Goal: Transaction & Acquisition: Obtain resource

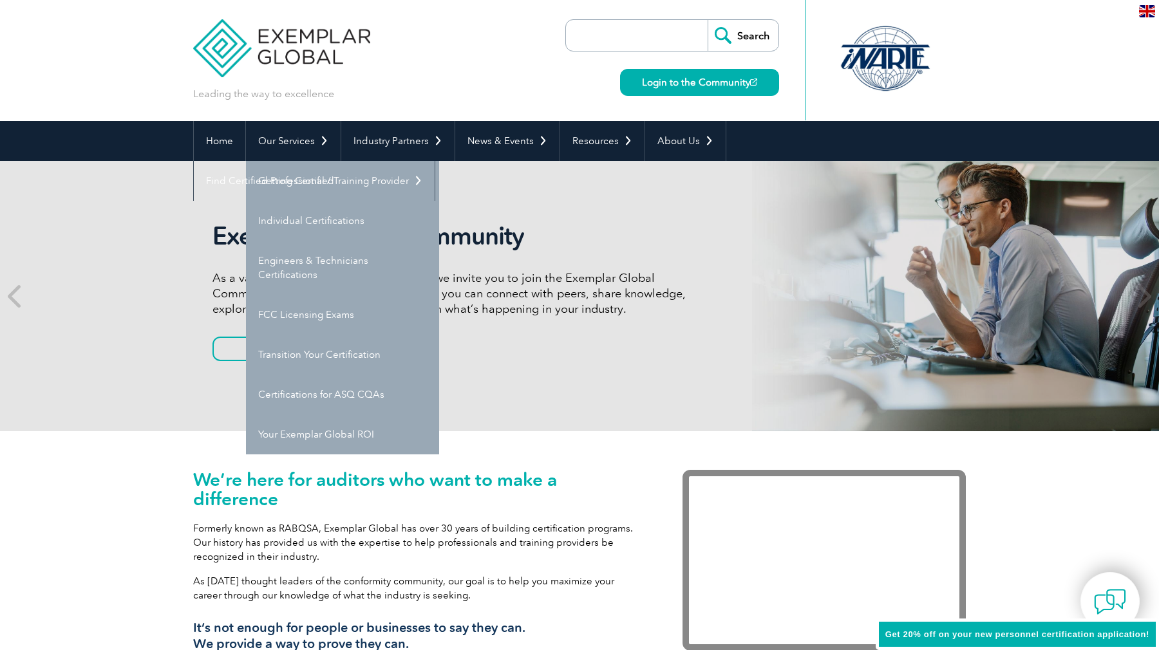
click at [283, 151] on link "Our Services" at bounding box center [293, 141] width 95 height 40
click at [299, 185] on link "Getting Certified" at bounding box center [342, 181] width 193 height 40
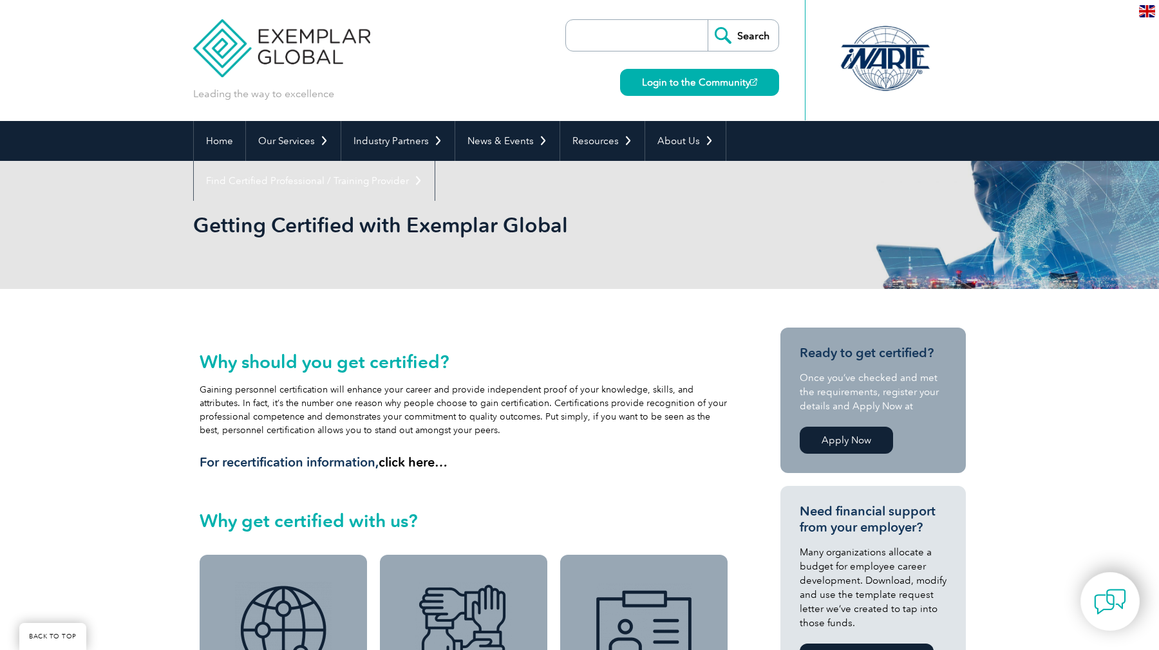
scroll to position [134, 0]
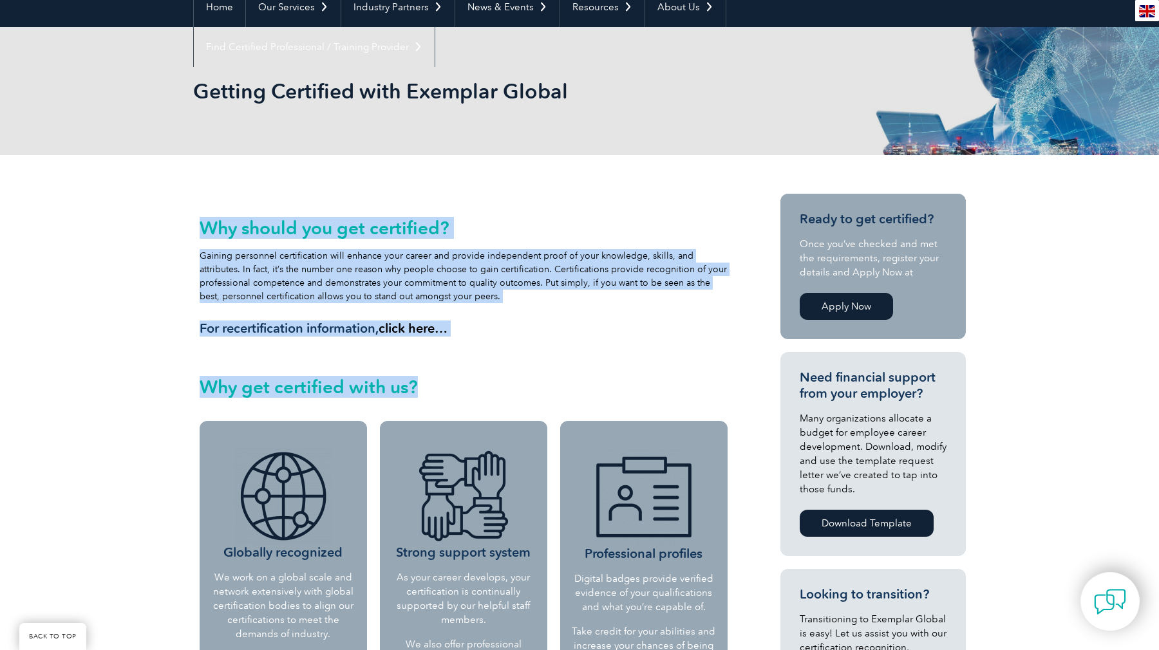
drag, startPoint x: 191, startPoint y: 265, endPoint x: 437, endPoint y: 393, distance: 277.8
click at [437, 393] on h2 "Why get certified with us?" at bounding box center [464, 387] width 528 height 21
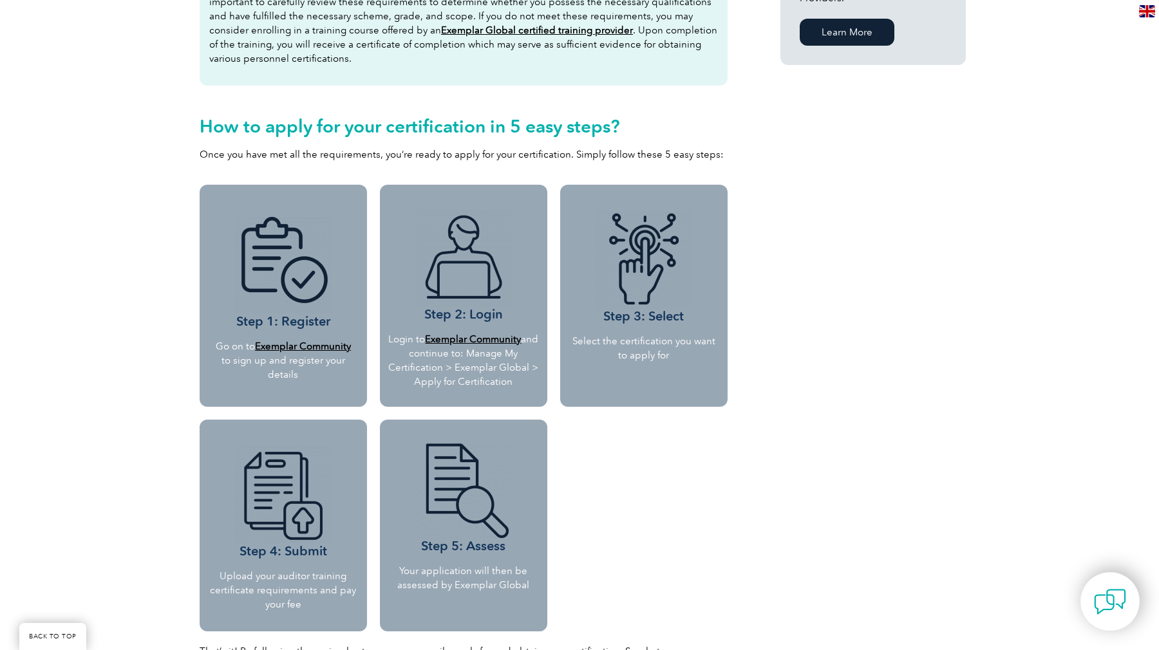
scroll to position [1046, 0]
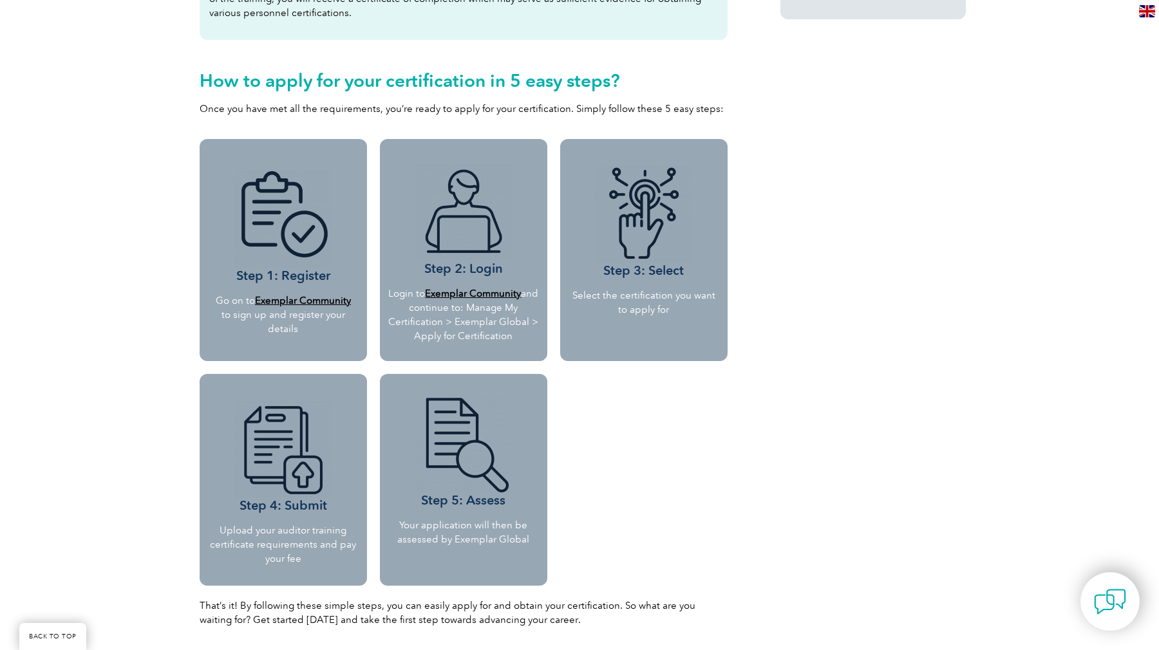
click at [458, 332] on p "Login to Exemplar Community and continue to: Manage My Certification > Exemplar…" at bounding box center [463, 314] width 152 height 57
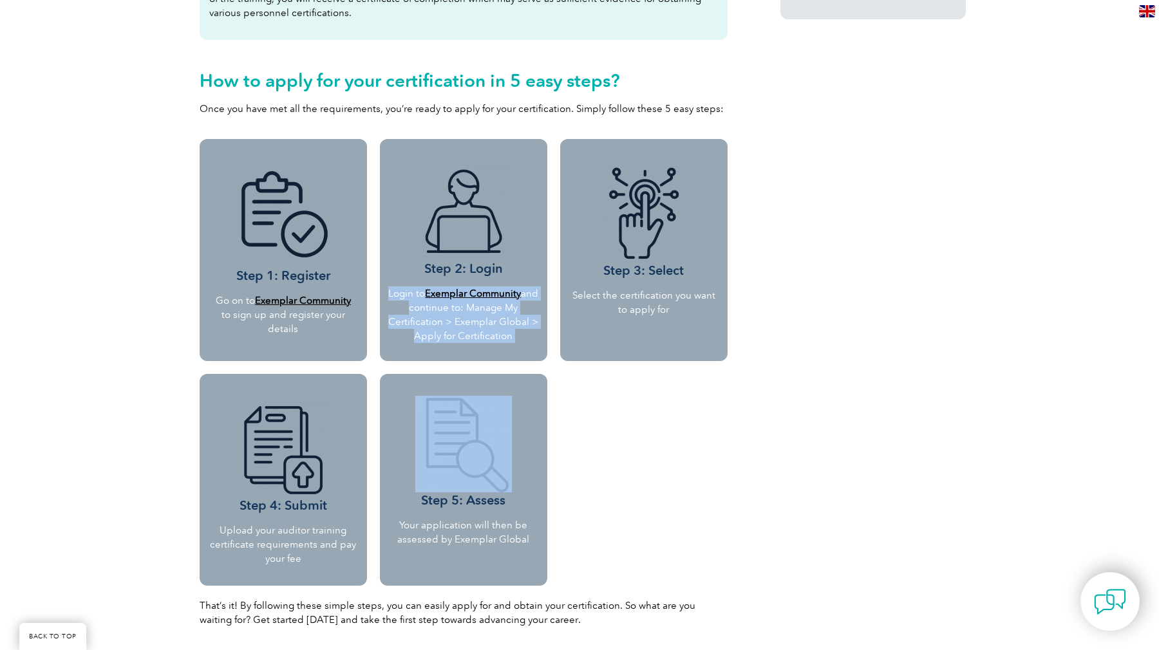
click at [458, 332] on p "Login to Exemplar Community and continue to: Manage My Certification > Exemplar…" at bounding box center [463, 314] width 152 height 57
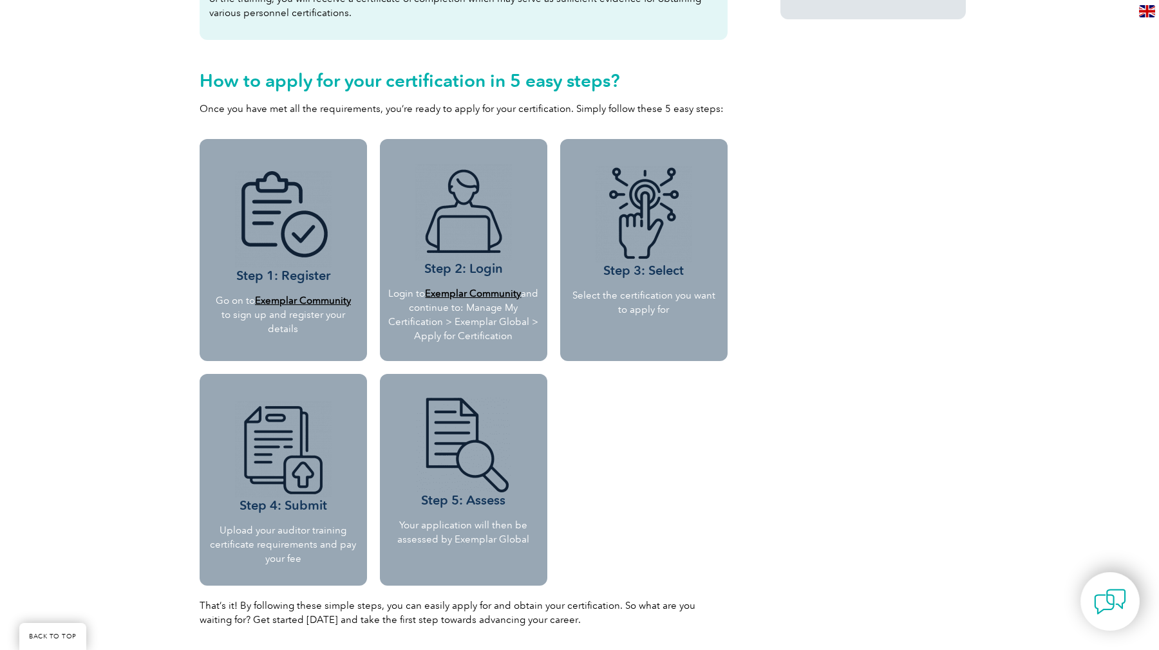
click at [571, 339] on p at bounding box center [644, 334] width 148 height 14
click at [614, 311] on p "Select the certification you want to apply for" at bounding box center [644, 302] width 148 height 28
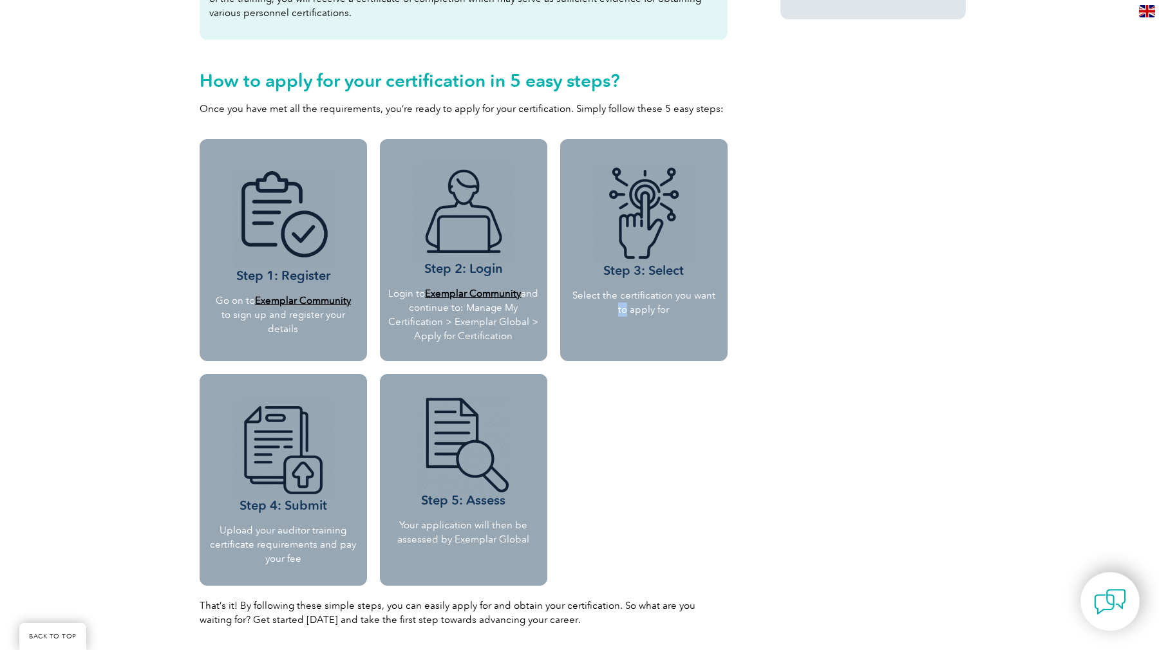
click at [614, 311] on p "Select the certification you want to apply for" at bounding box center [644, 302] width 148 height 28
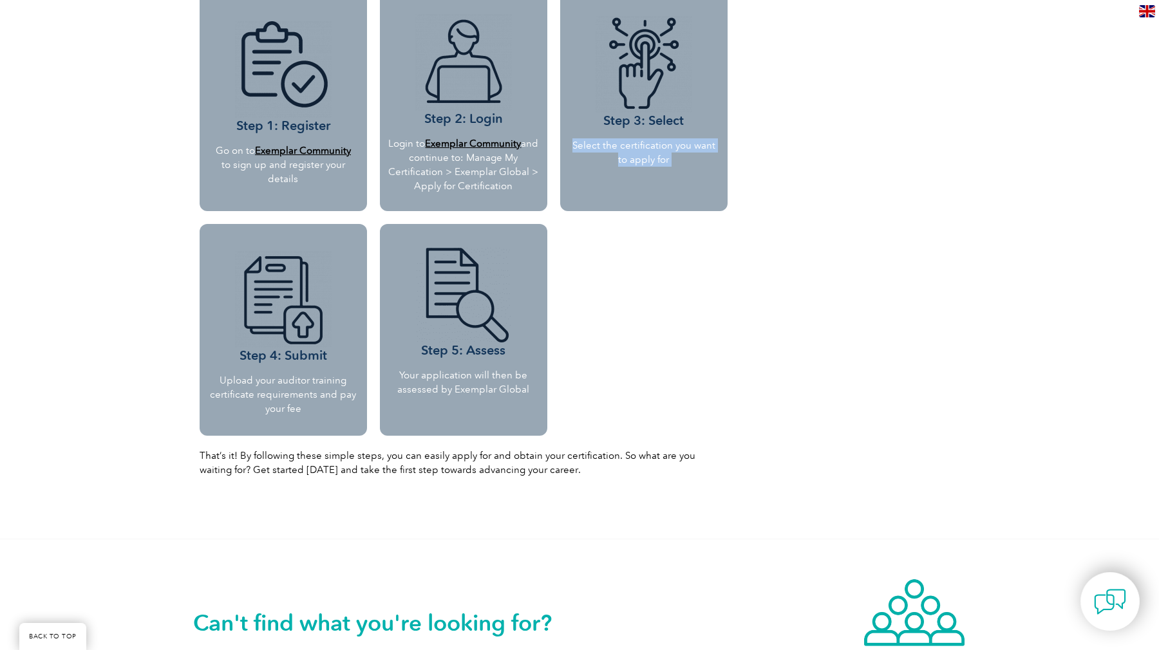
scroll to position [1227, 0]
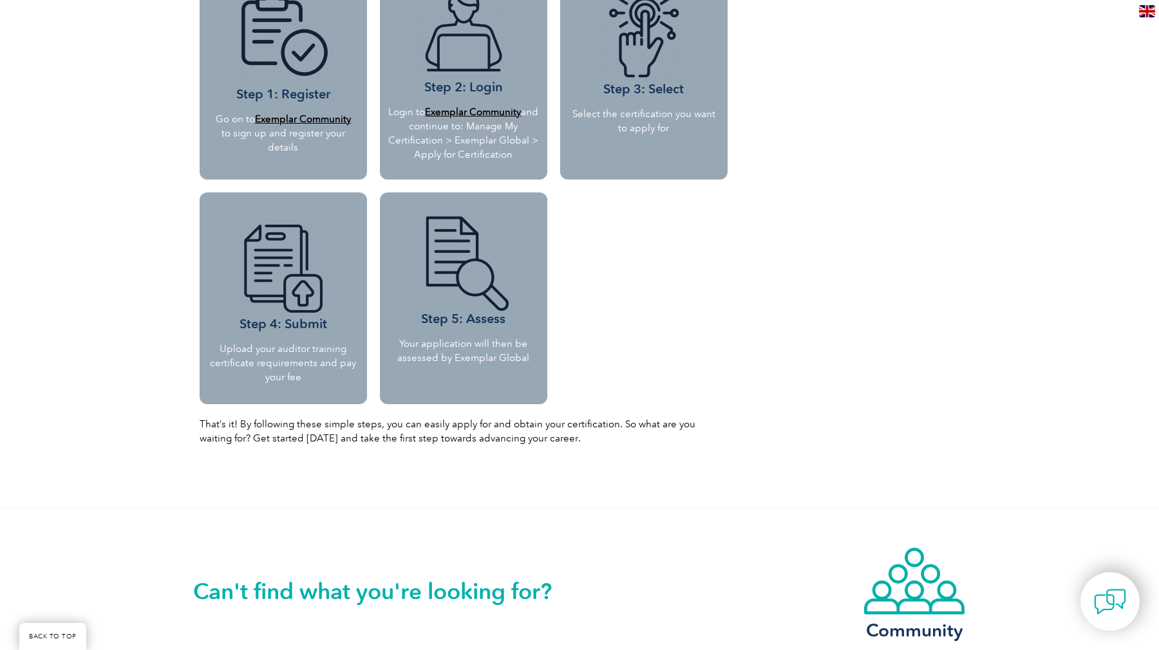
click at [275, 347] on p "Upload your auditor training certificate requirements and pay your fee" at bounding box center [283, 363] width 148 height 42
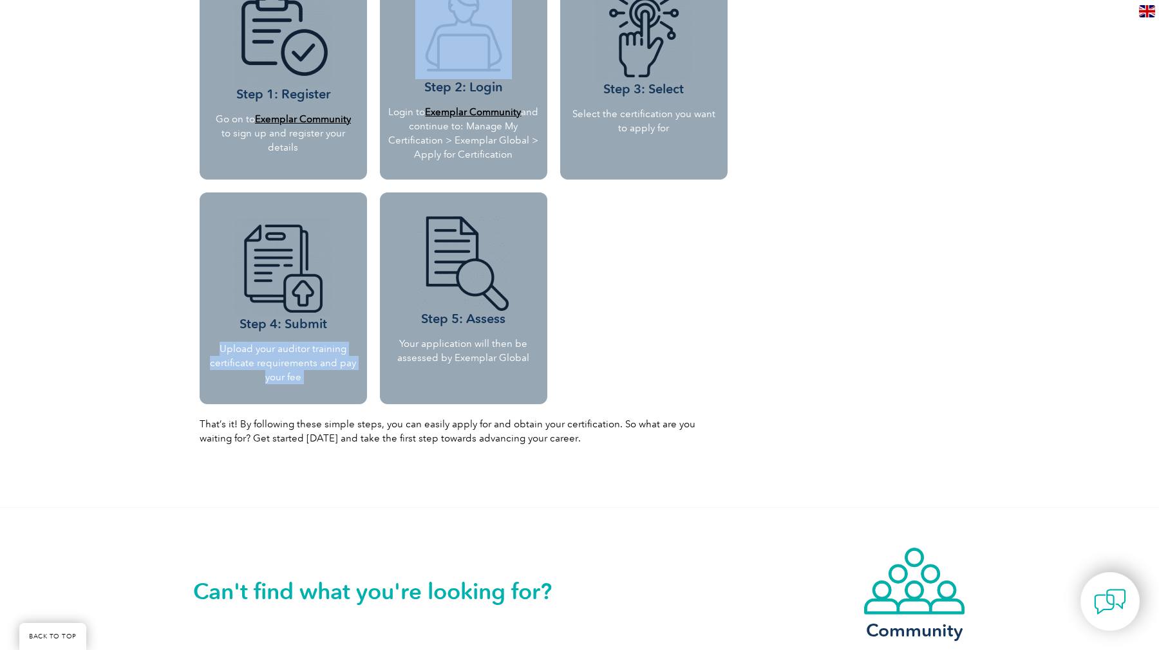
click at [275, 347] on p "Upload your auditor training certificate requirements and pay your fee" at bounding box center [283, 363] width 148 height 42
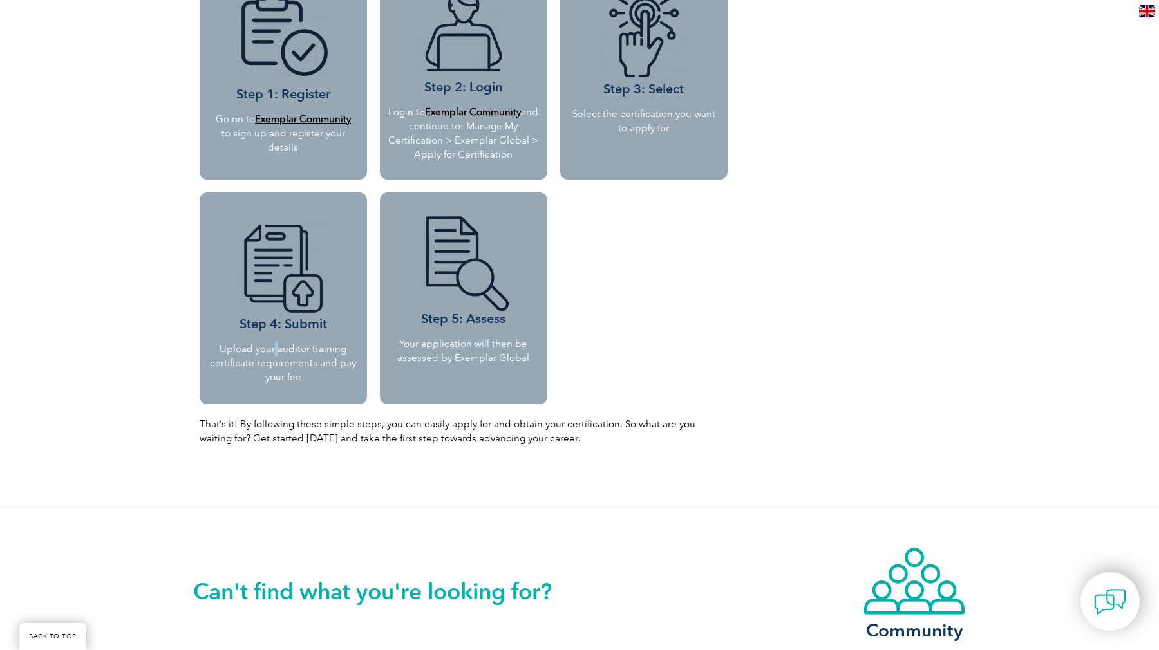
click at [275, 347] on p "Upload your auditor training certificate requirements and pay your fee" at bounding box center [283, 363] width 148 height 42
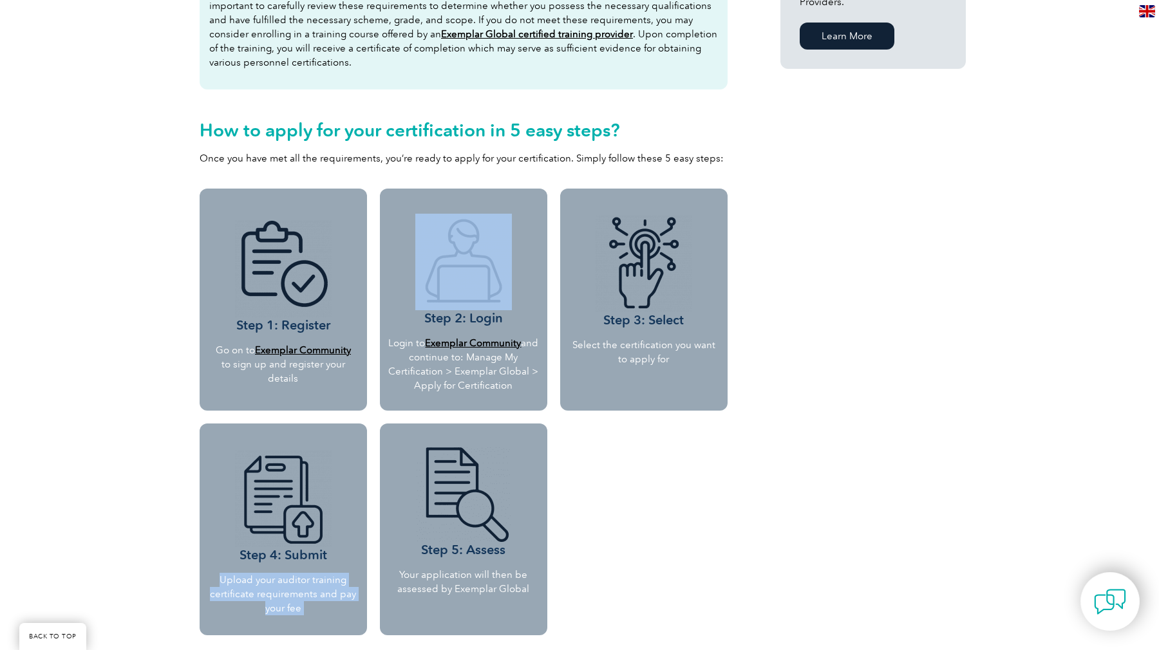
scroll to position [997, 0]
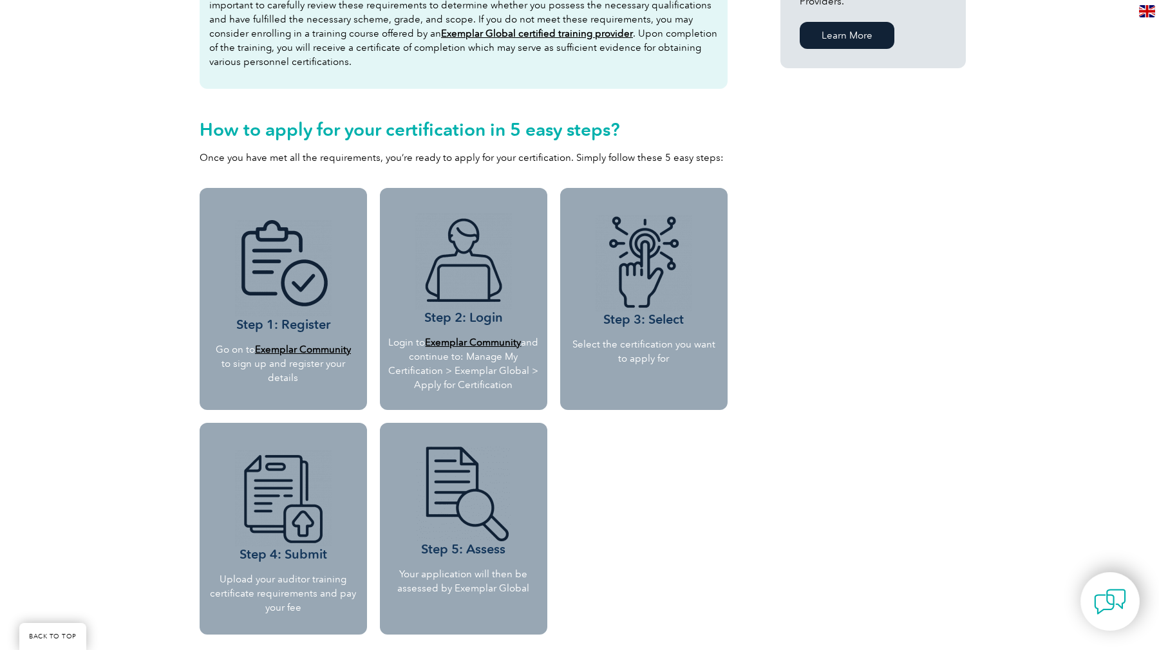
click at [592, 343] on p "Select the certification you want to apply for" at bounding box center [644, 351] width 148 height 28
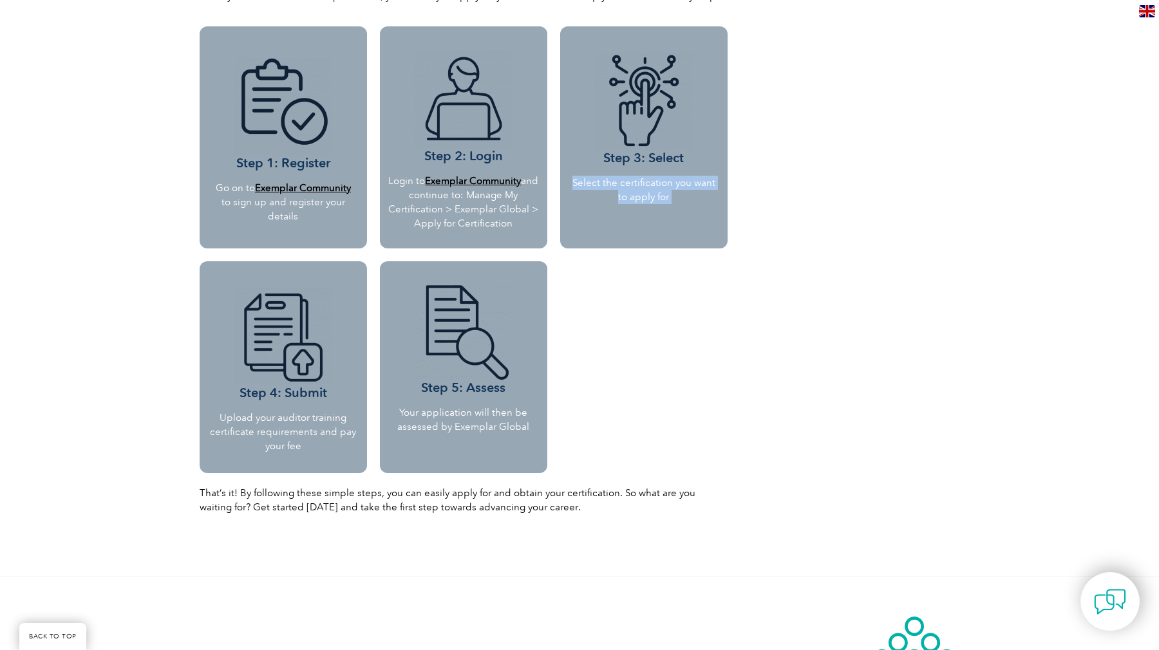
scroll to position [1194, 0]
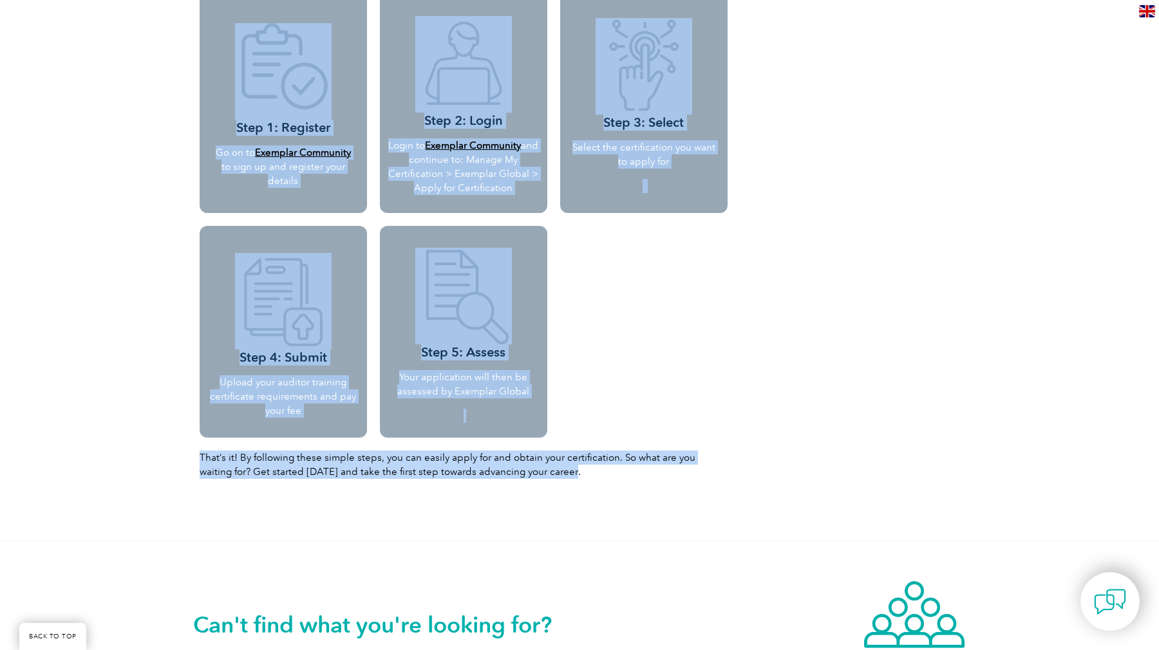
drag, startPoint x: 167, startPoint y: 305, endPoint x: 550, endPoint y: 483, distance: 421.6
click at [550, 483] on div "That’s it! By following these simple steps, you can easily apply for and obtain…" at bounding box center [464, 470] width 528 height 39
drag, startPoint x: 550, startPoint y: 483, endPoint x: 72, endPoint y: 295, distance: 513.2
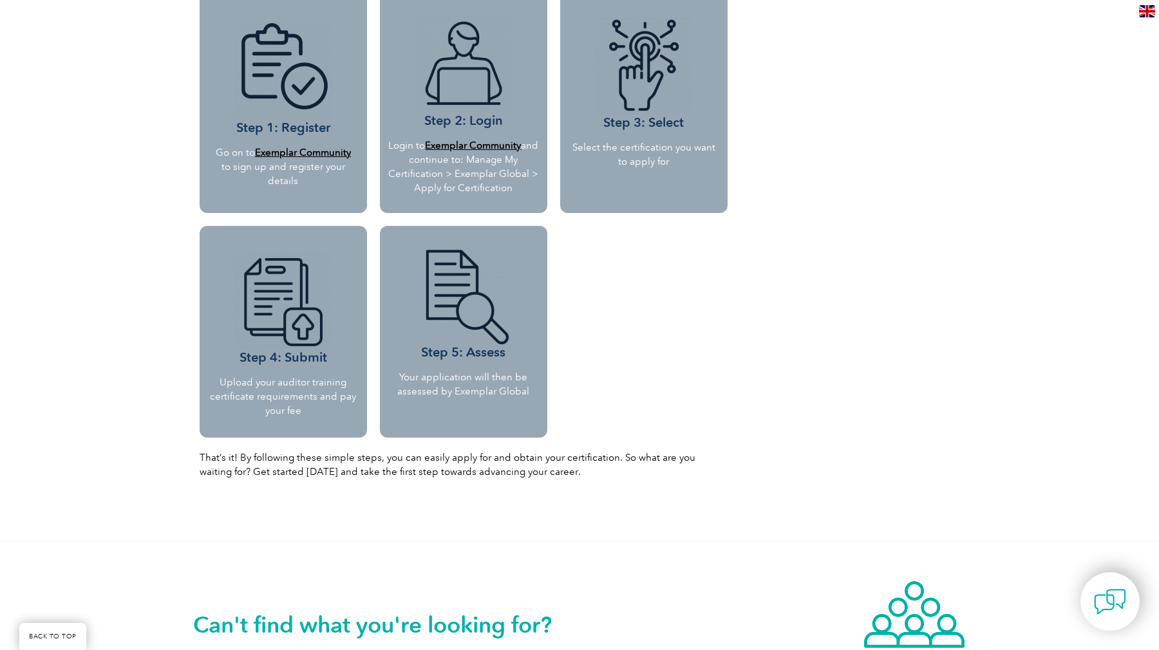
click at [284, 328] on img at bounding box center [283, 301] width 97 height 97
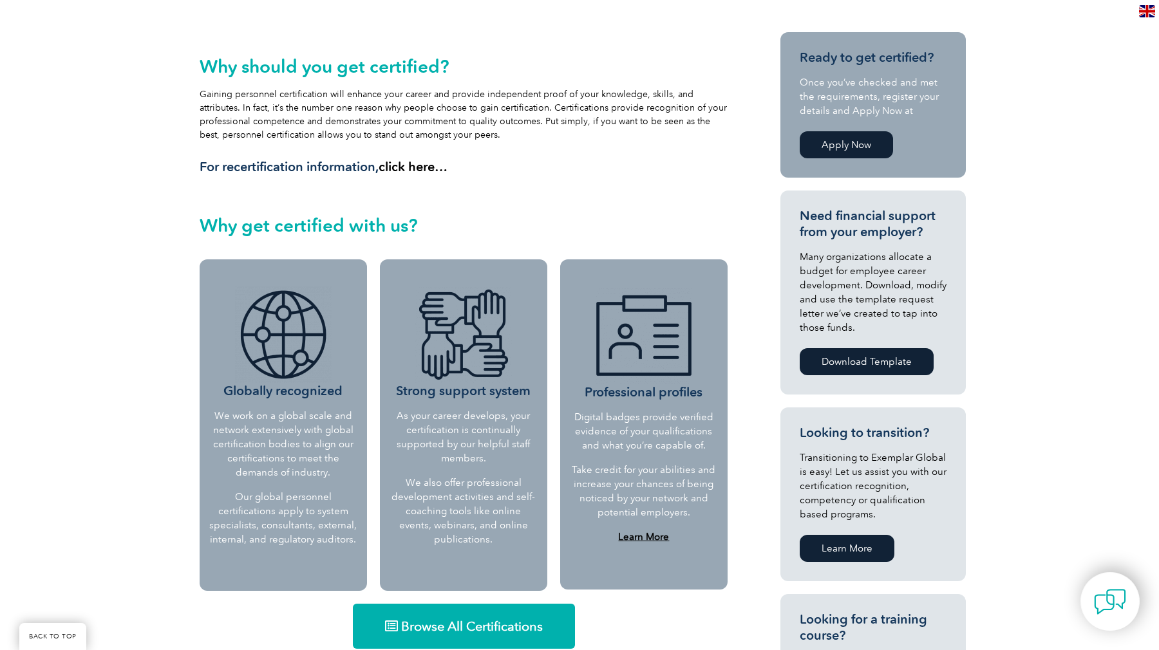
scroll to position [0, 0]
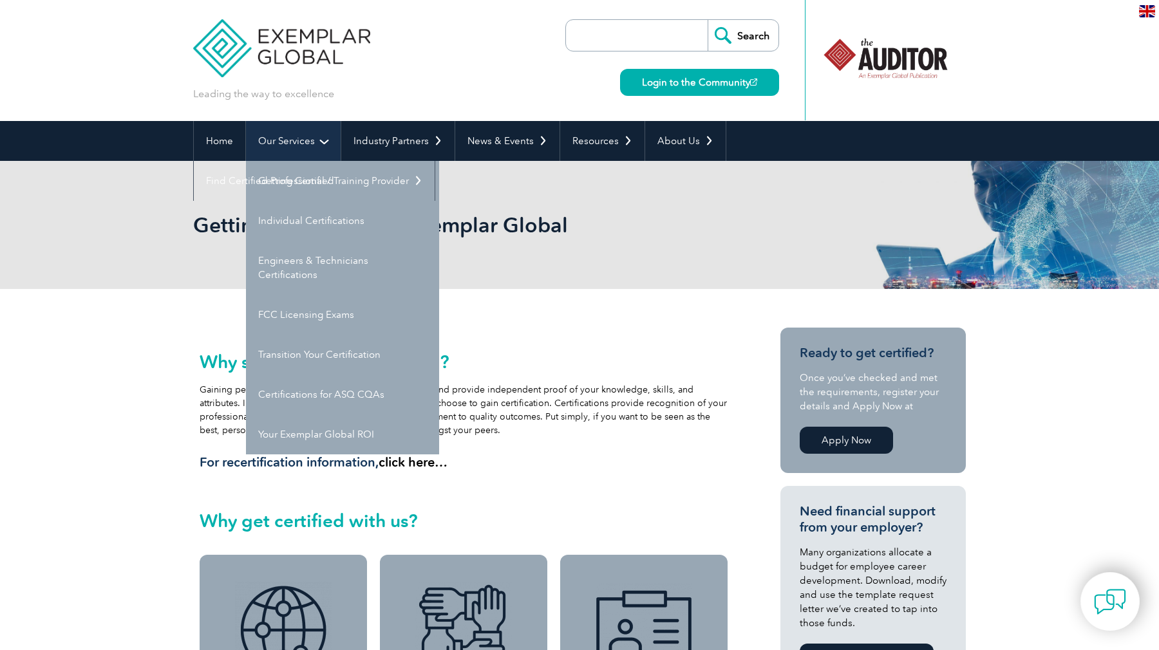
click at [297, 148] on link "Our Services" at bounding box center [293, 141] width 95 height 40
click at [333, 220] on link "Individual Certifications" at bounding box center [342, 221] width 193 height 40
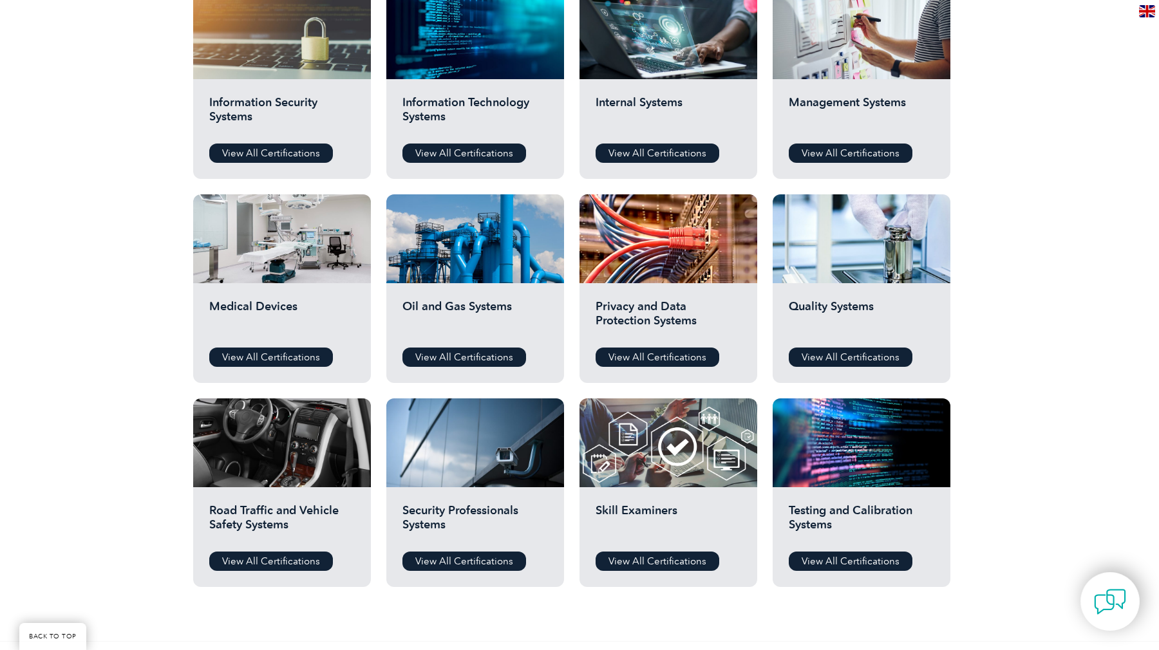
scroll to position [712, 0]
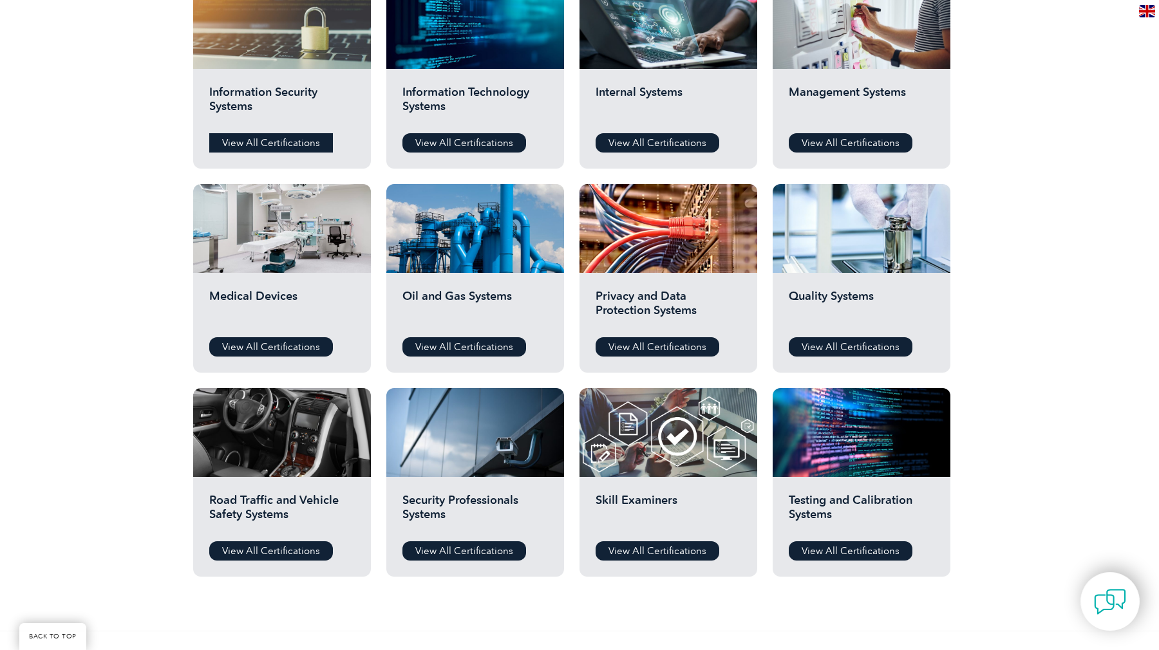
click at [299, 136] on link "View All Certifications" at bounding box center [271, 142] width 124 height 19
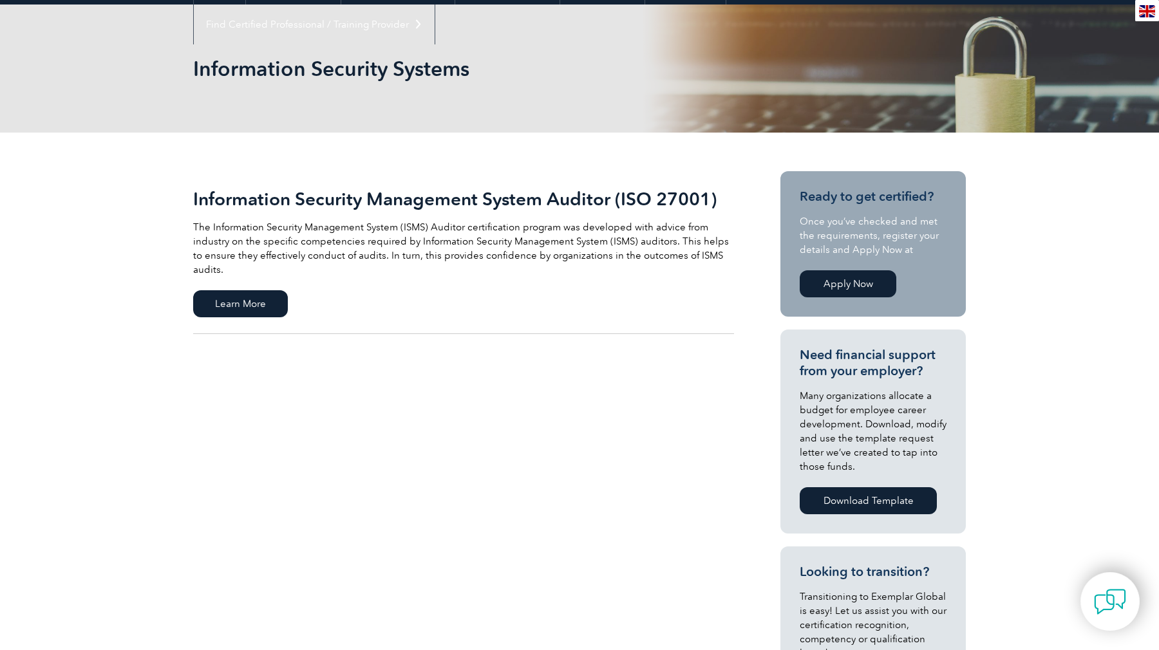
scroll to position [98, 0]
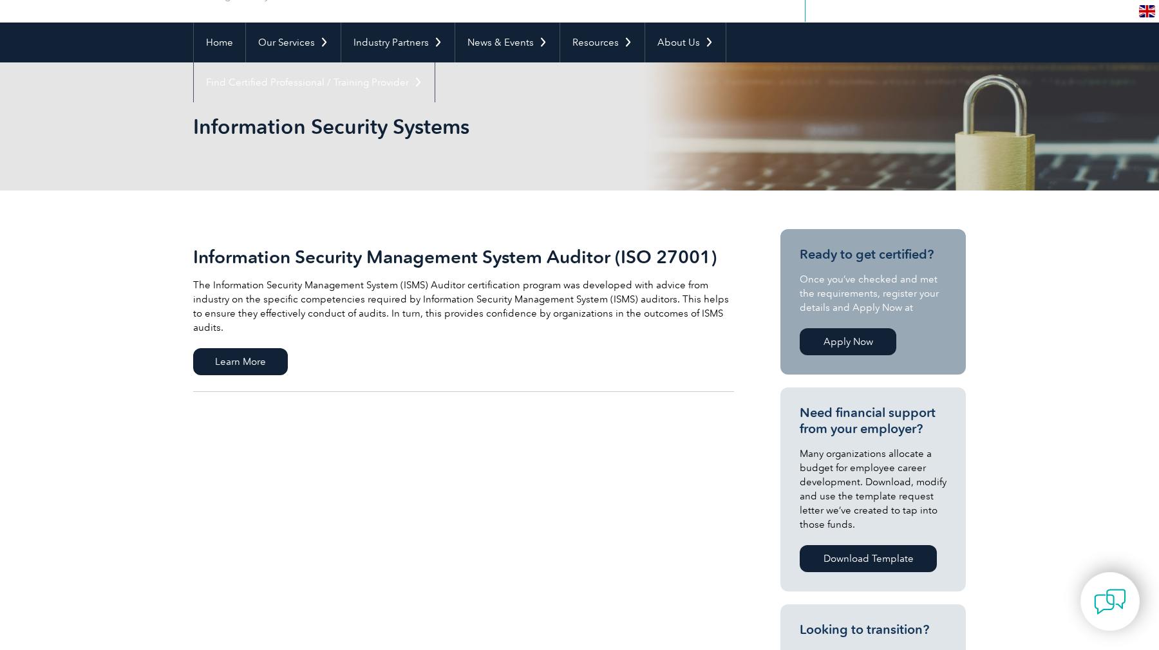
click at [825, 338] on link "Apply Now" at bounding box center [847, 341] width 97 height 27
click at [231, 348] on span "Learn More" at bounding box center [240, 361] width 95 height 27
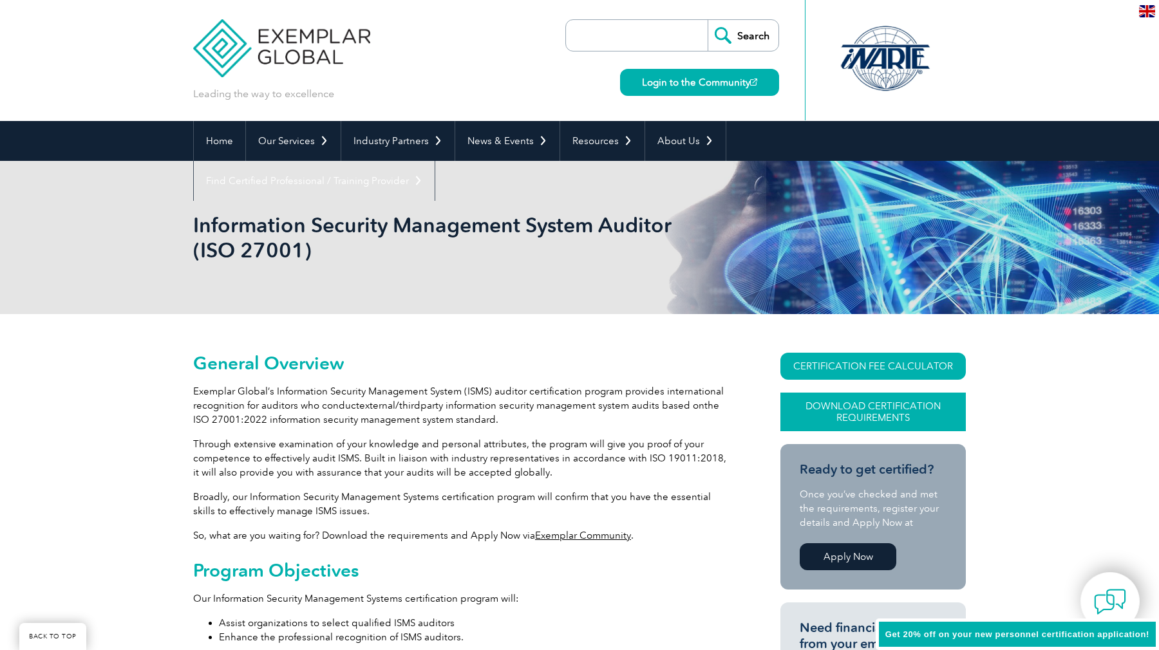
scroll to position [275, 0]
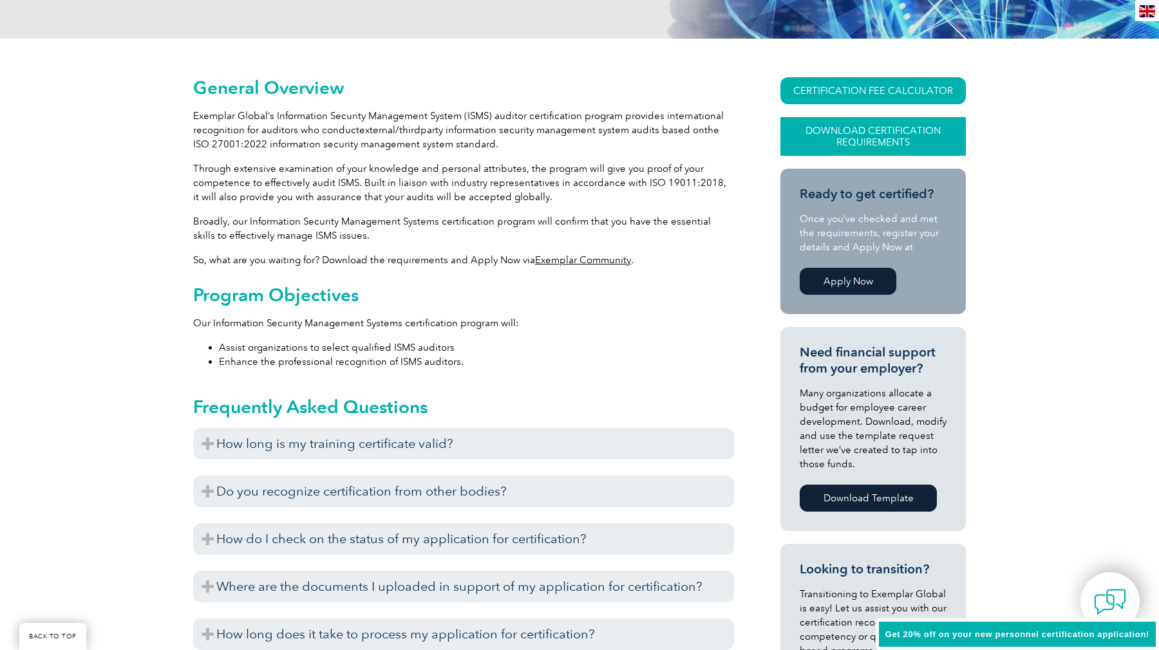
click at [864, 126] on link "Download Certification Requirements" at bounding box center [872, 136] width 185 height 39
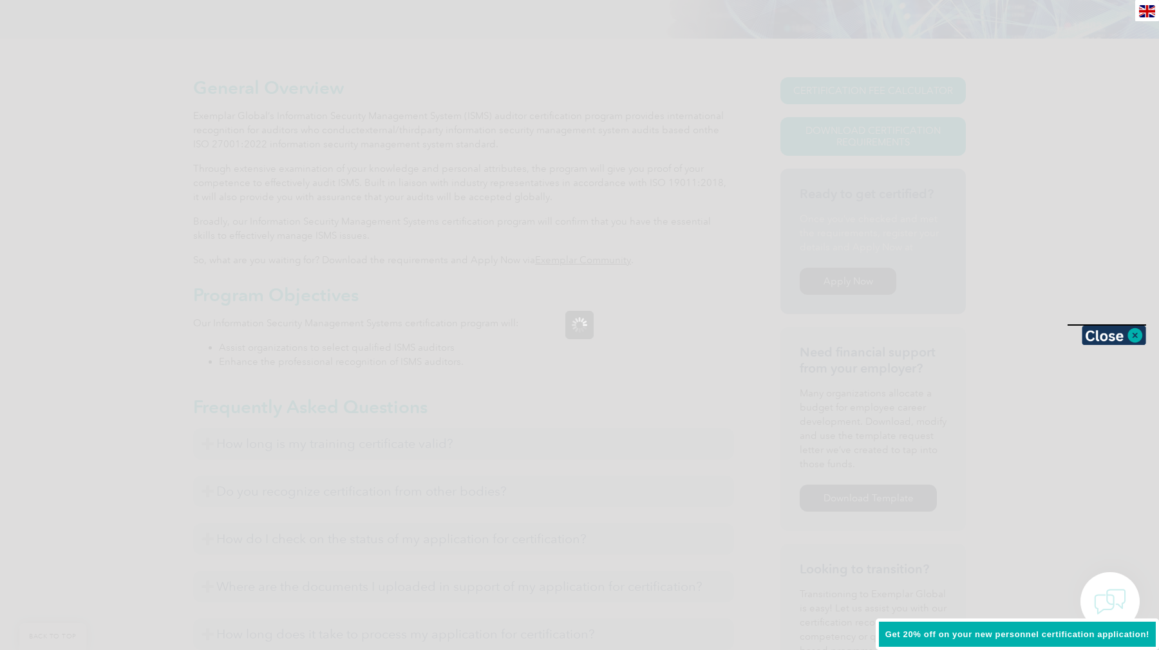
scroll to position [0, 0]
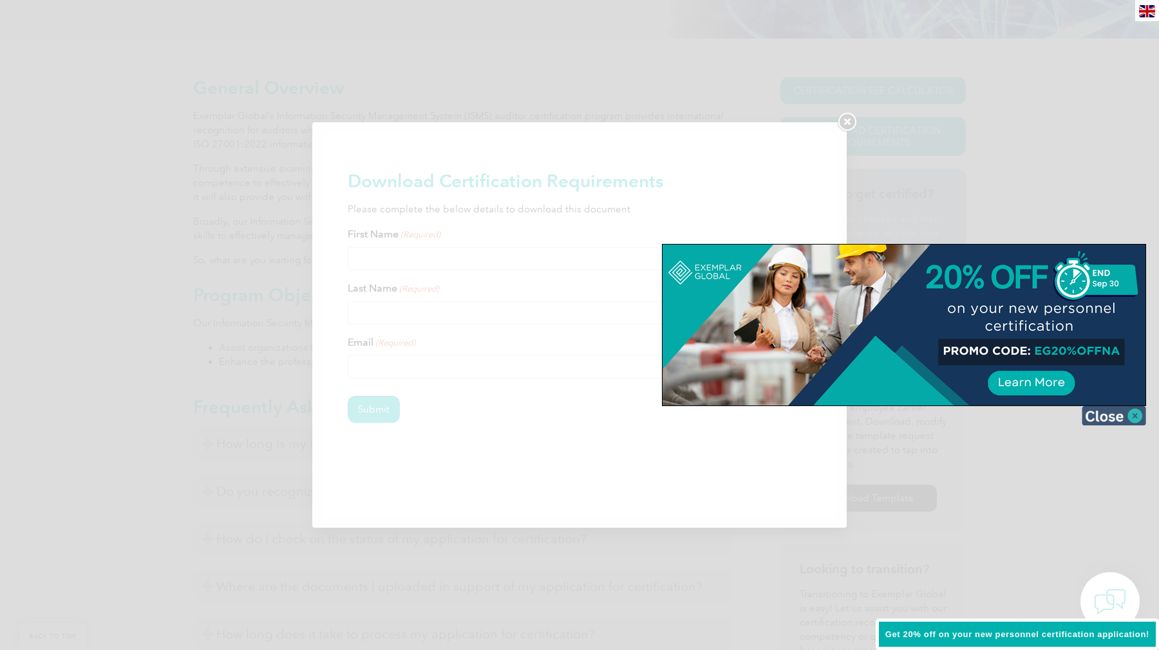
click at [1106, 412] on img at bounding box center [1113, 415] width 64 height 19
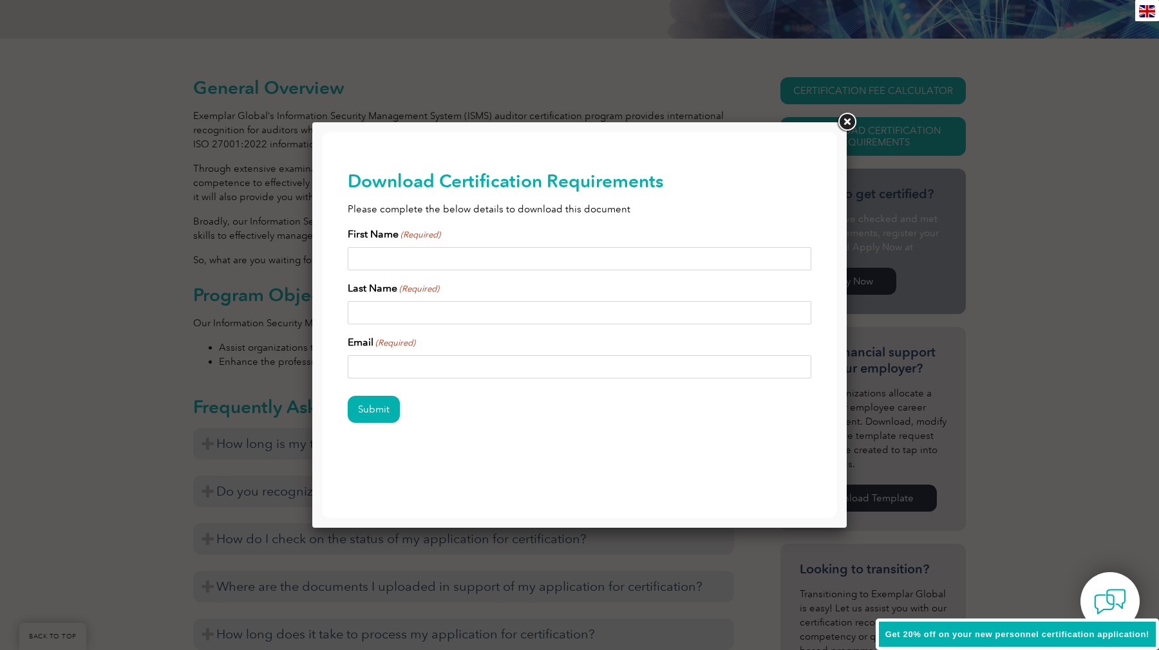
click at [622, 259] on input "First Name (Required)" at bounding box center [579, 258] width 463 height 23
click at [566, 259] on input "Robert" at bounding box center [579, 258] width 463 height 23
type input "ERAFEM"
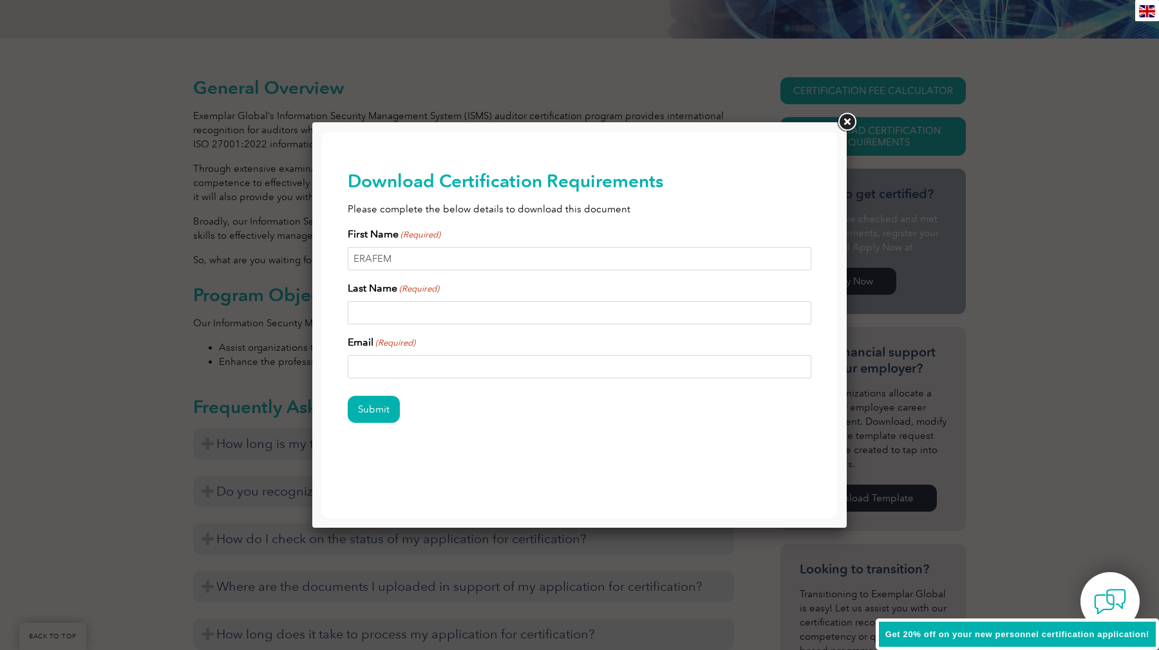
click at [523, 320] on input "Last Name (Required)" at bounding box center [579, 312] width 463 height 23
type input "ER"
click at [844, 117] on link at bounding box center [846, 122] width 23 height 23
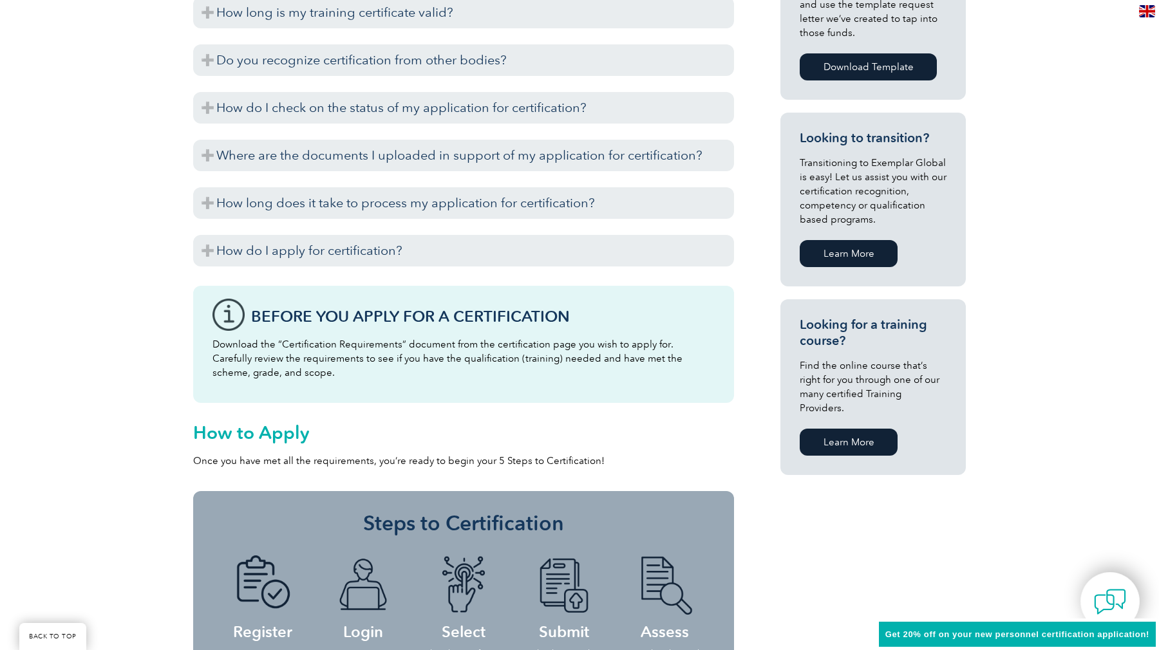
scroll to position [708, 0]
